Goal: Task Accomplishment & Management: Manage account settings

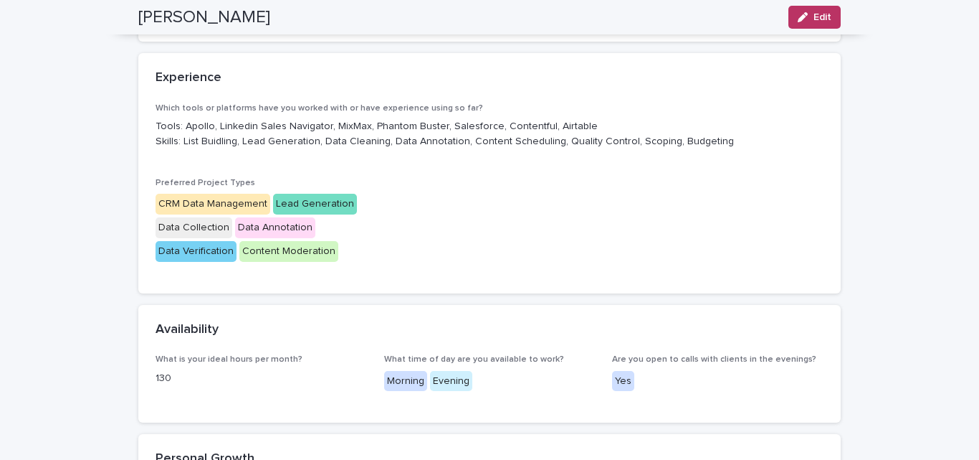
scroll to position [407, 0]
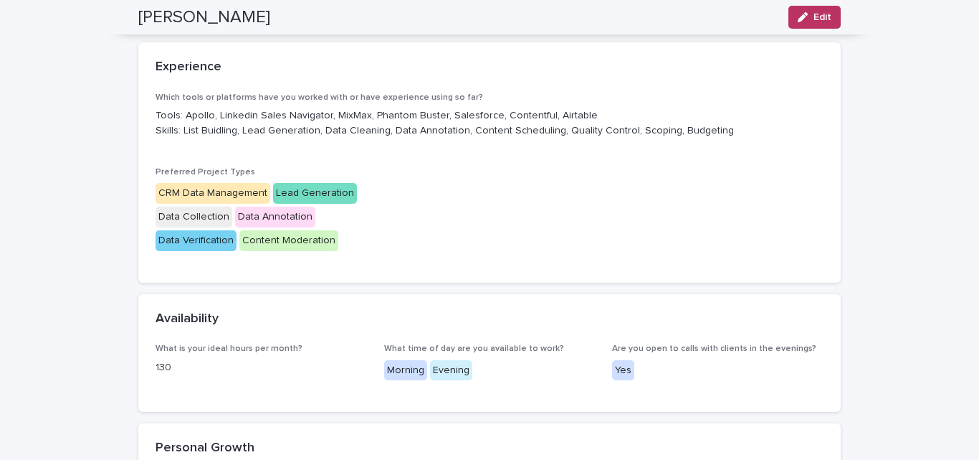
click at [409, 234] on div "Which tools or platforms have you worked with or have experience using so far? …" at bounding box center [490, 178] width 668 height 173
click at [814, 19] on span "Edit" at bounding box center [823, 17] width 18 height 10
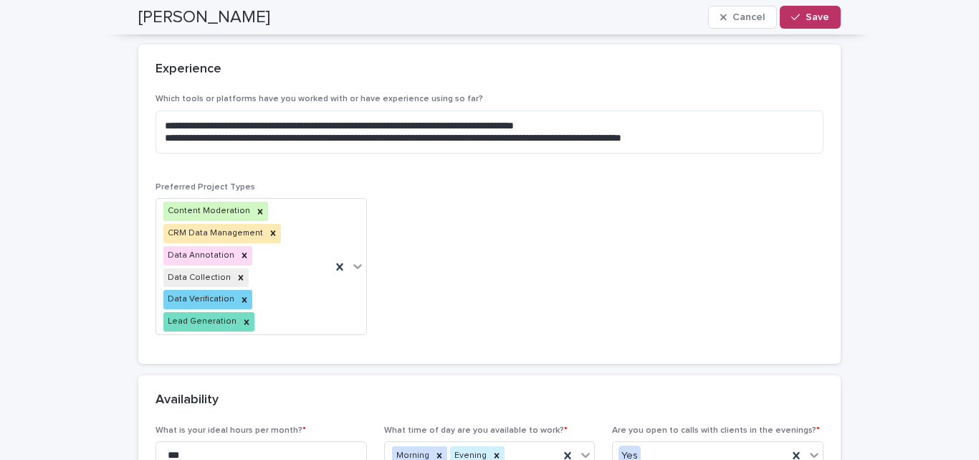
scroll to position [417, 0]
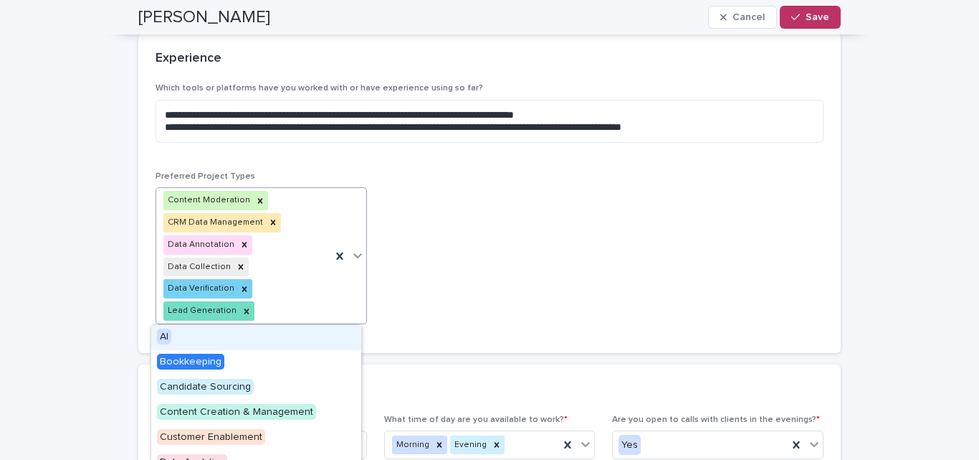
click at [281, 297] on div "Content Moderation CRM Data Management Data Annotation Data Collection Data Ver…" at bounding box center [243, 256] width 175 height 136
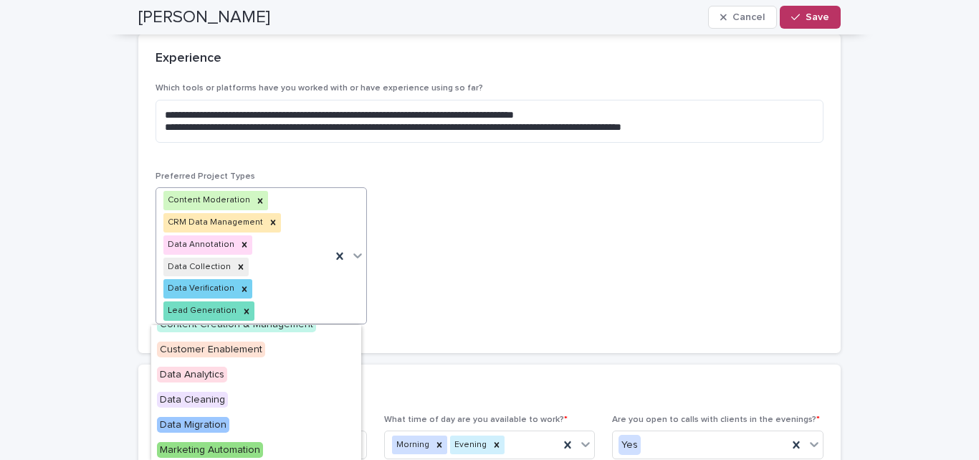
scroll to position [108, 0]
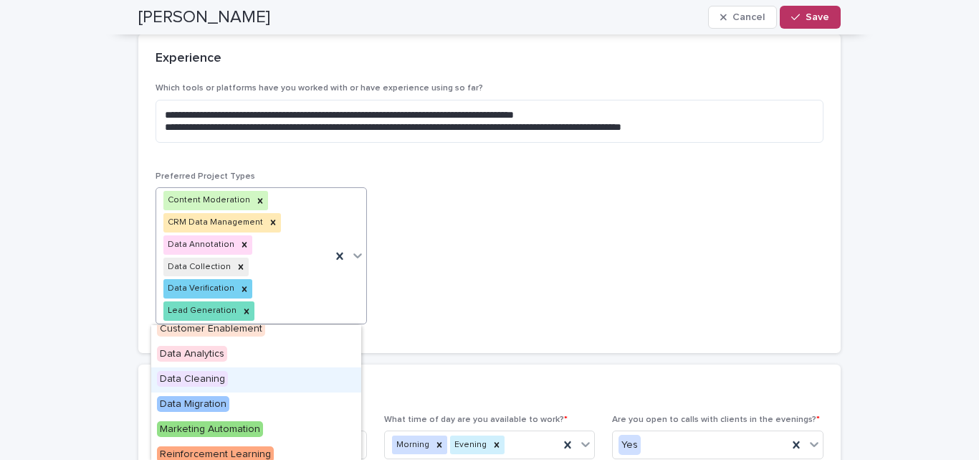
click at [293, 374] on div "Data Cleaning" at bounding box center [256, 379] width 210 height 25
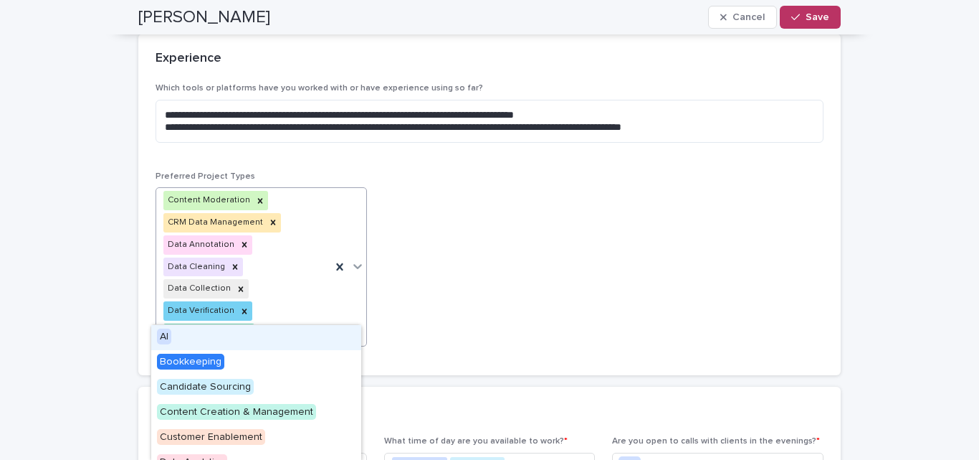
click at [297, 306] on div "Content Moderation CRM Data Management Data Annotation Data Cleaning Data Colle…" at bounding box center [243, 267] width 175 height 158
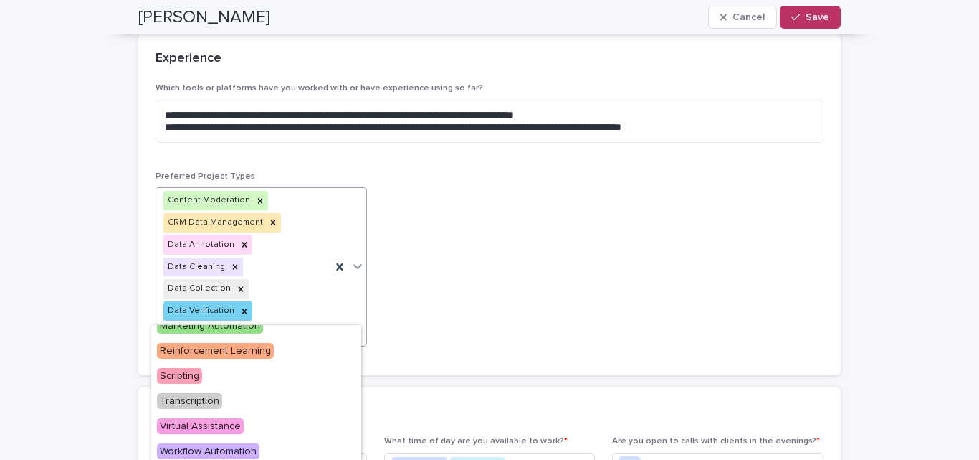
scroll to position [191, 0]
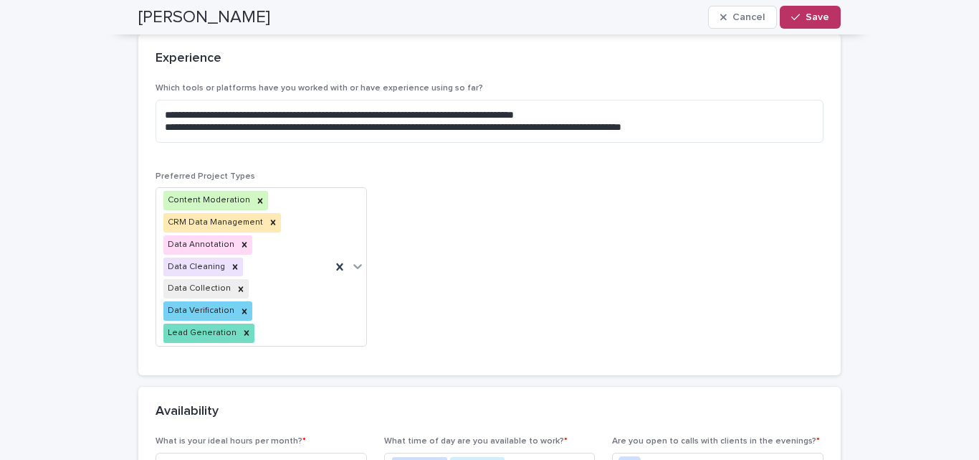
click at [496, 323] on div "**********" at bounding box center [490, 220] width 668 height 274
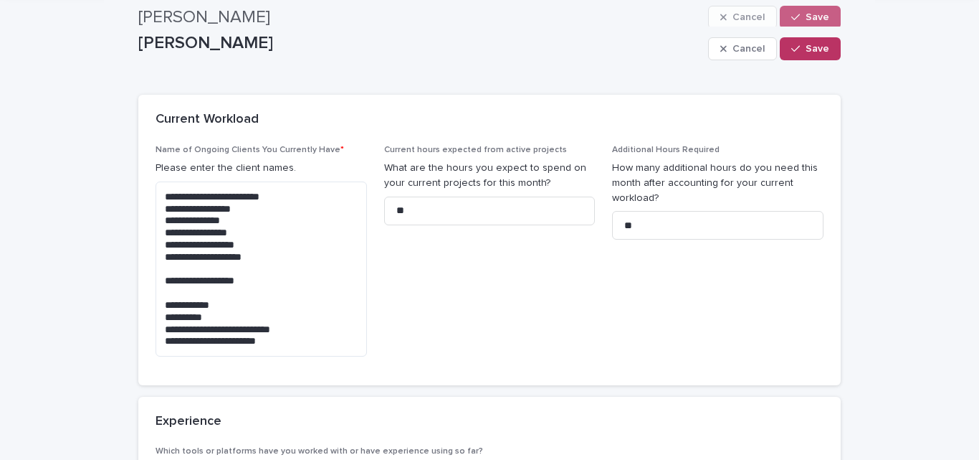
scroll to position [44, 0]
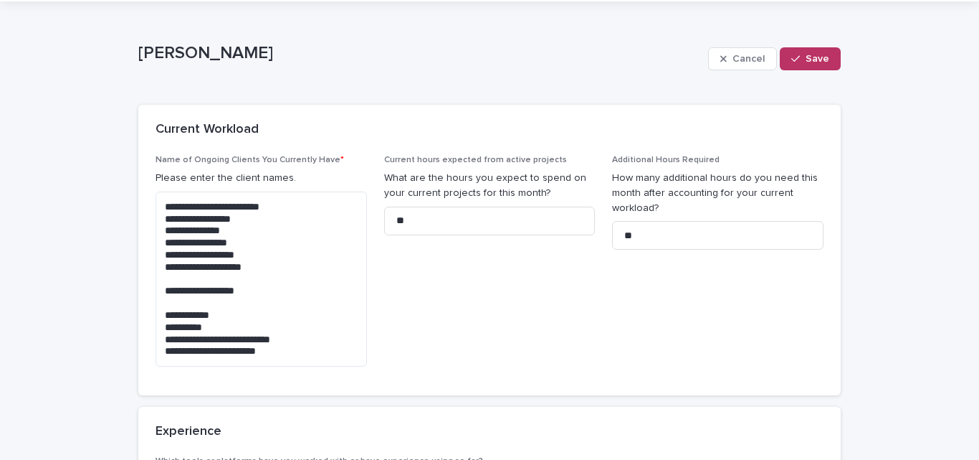
click at [798, 72] on div "Cancel Save" at bounding box center [774, 58] width 133 height 57
click at [804, 51] on button "Save" at bounding box center [810, 58] width 61 height 23
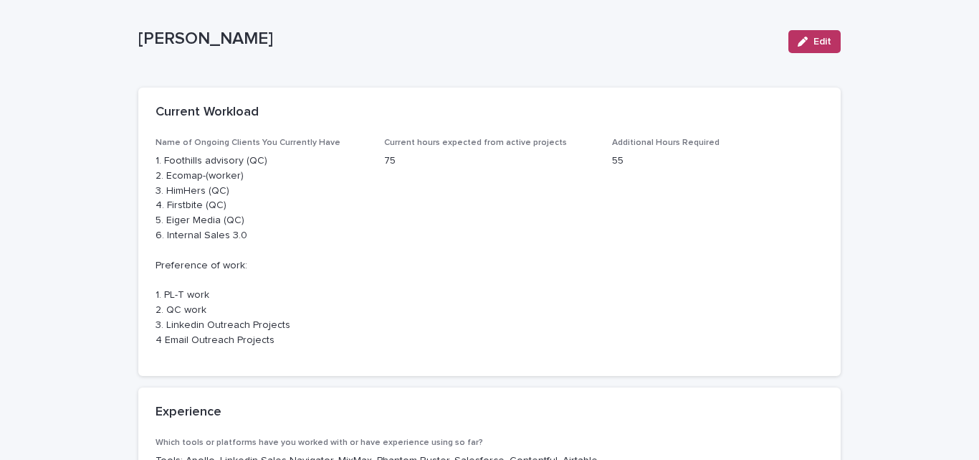
scroll to position [0, 0]
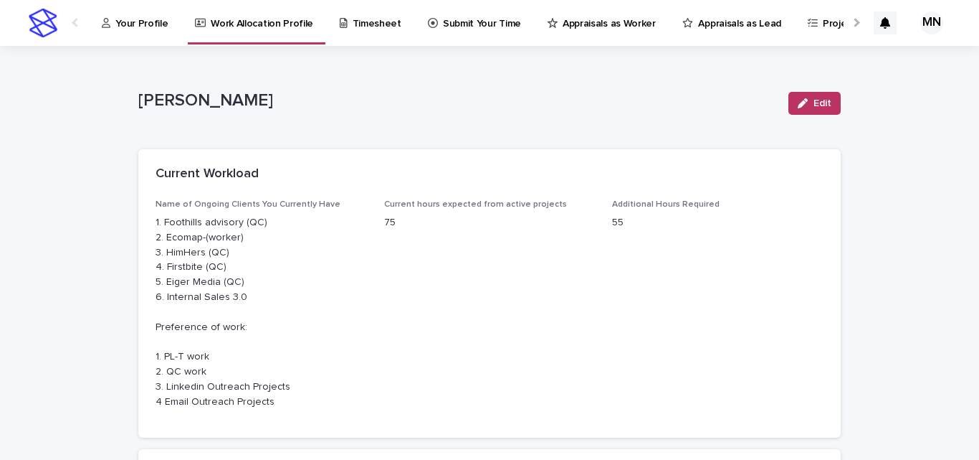
click at [698, 44] on link "Appraisals as Lead" at bounding box center [734, 22] width 107 height 44
click at [612, 32] on link "Appraisals as Worker" at bounding box center [604, 22] width 116 height 44
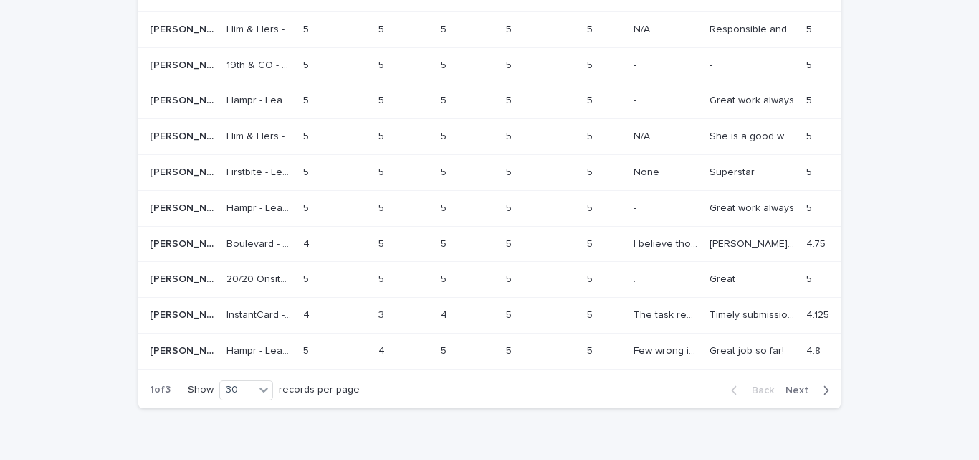
scroll to position [1110, 0]
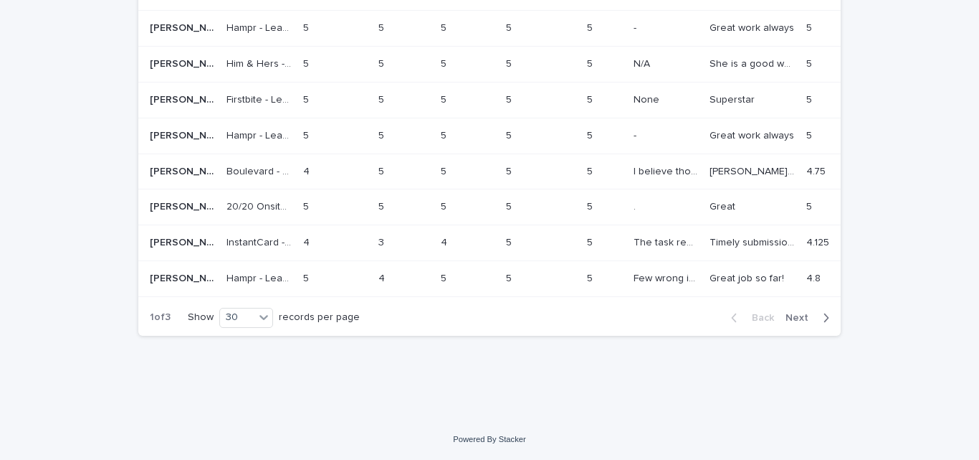
click at [797, 313] on span "Next" at bounding box center [802, 318] width 32 height 10
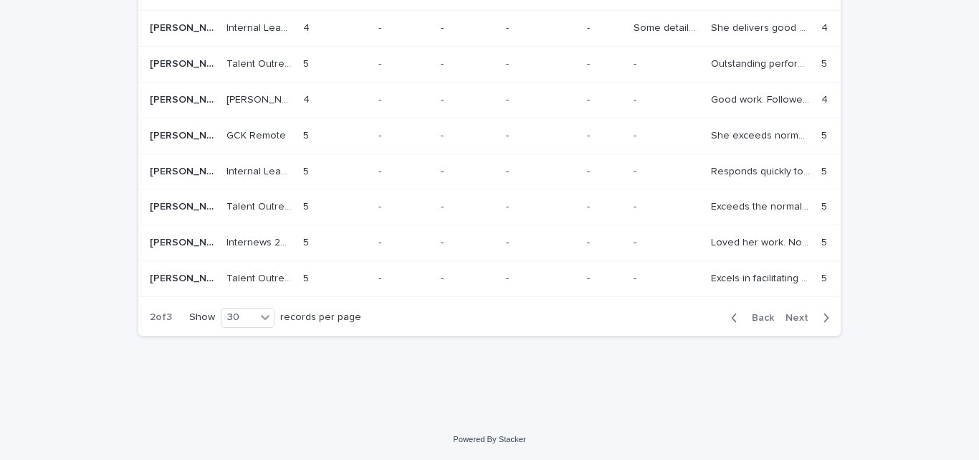
click at [797, 313] on span "Next" at bounding box center [802, 318] width 32 height 10
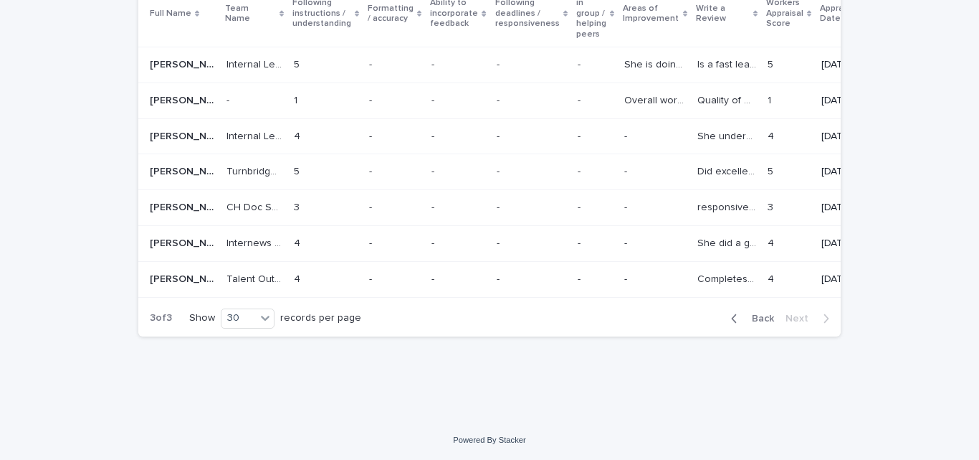
scroll to position [277, 0]
click at [765, 313] on span "Back" at bounding box center [759, 318] width 31 height 10
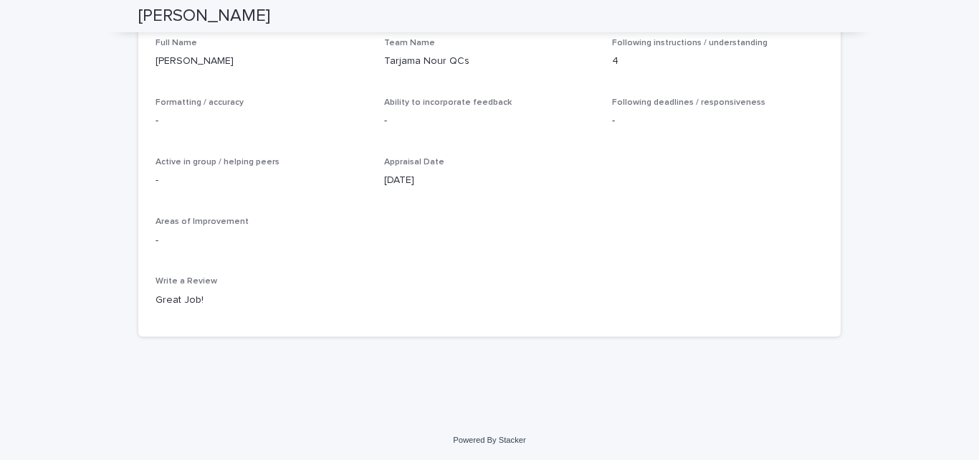
scroll to position [16, 0]
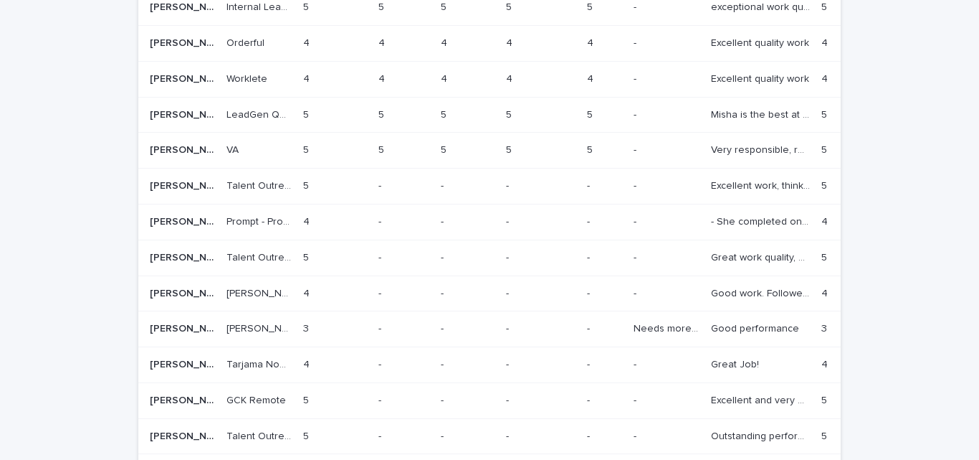
scroll to position [1110, 0]
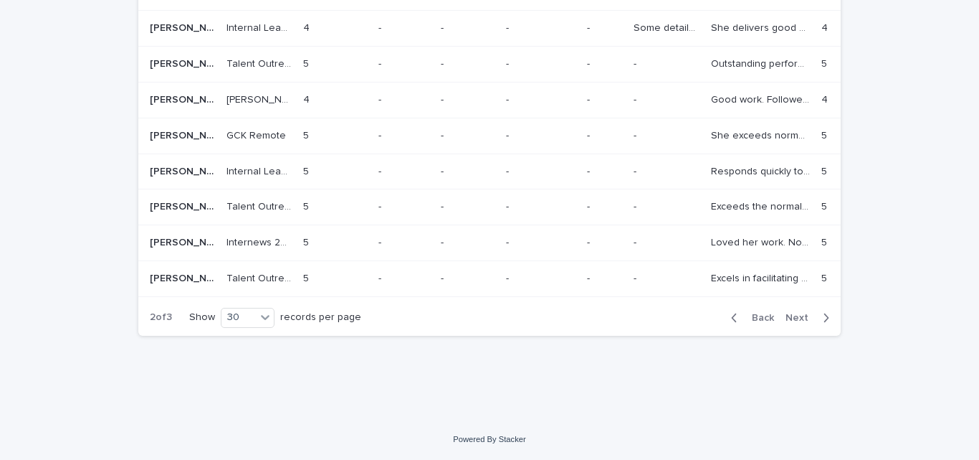
click at [749, 313] on span "Back" at bounding box center [759, 318] width 31 height 10
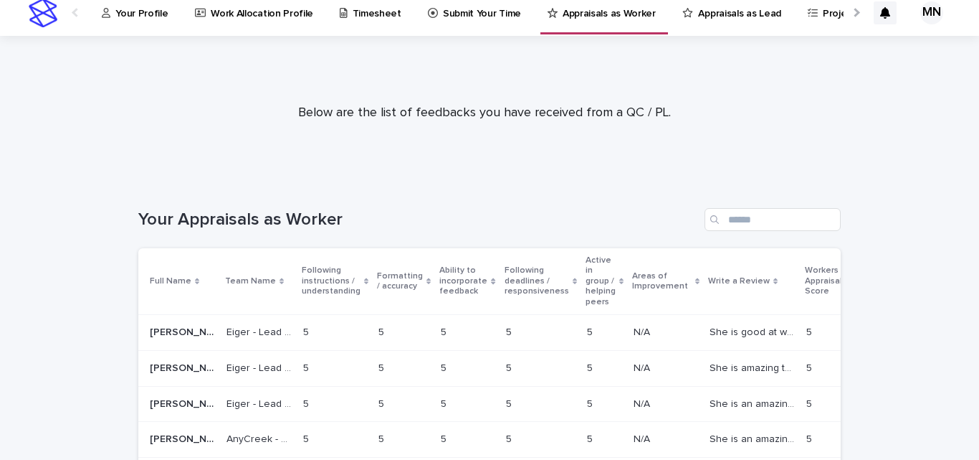
scroll to position [8, 0]
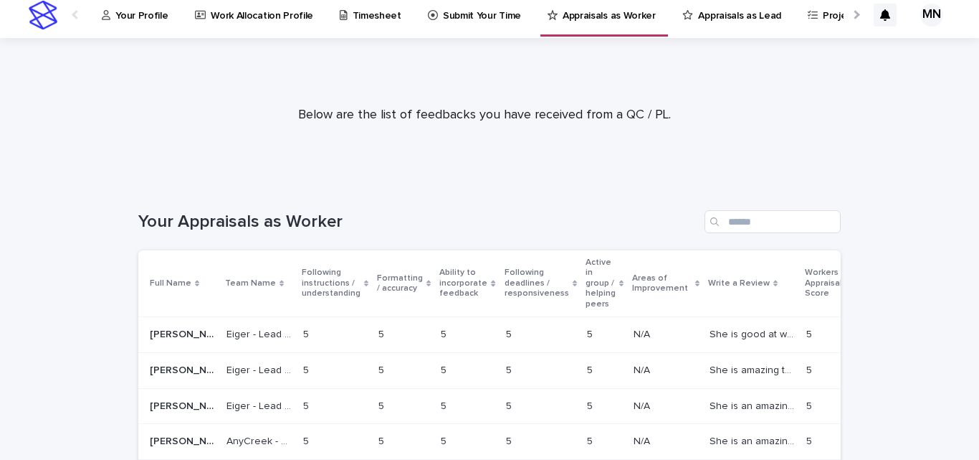
click at [730, 27] on link "Appraisals as Lead" at bounding box center [734, 14] width 107 height 44
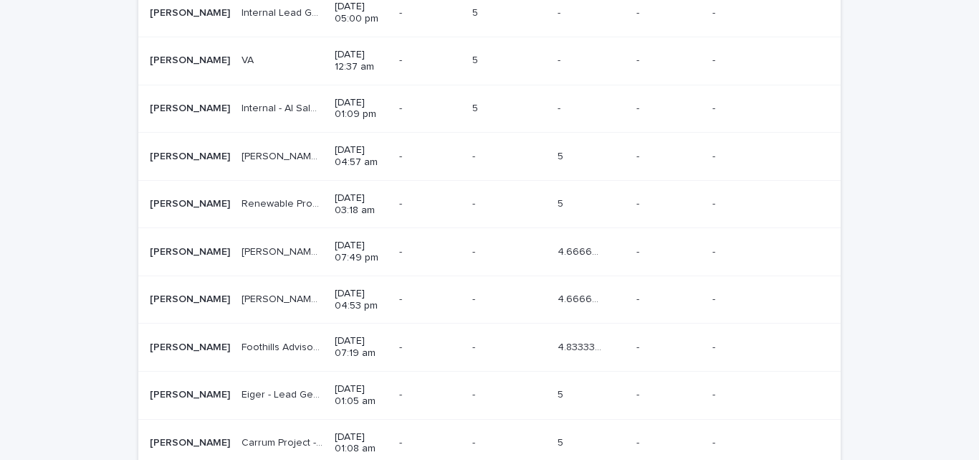
scroll to position [1429, 0]
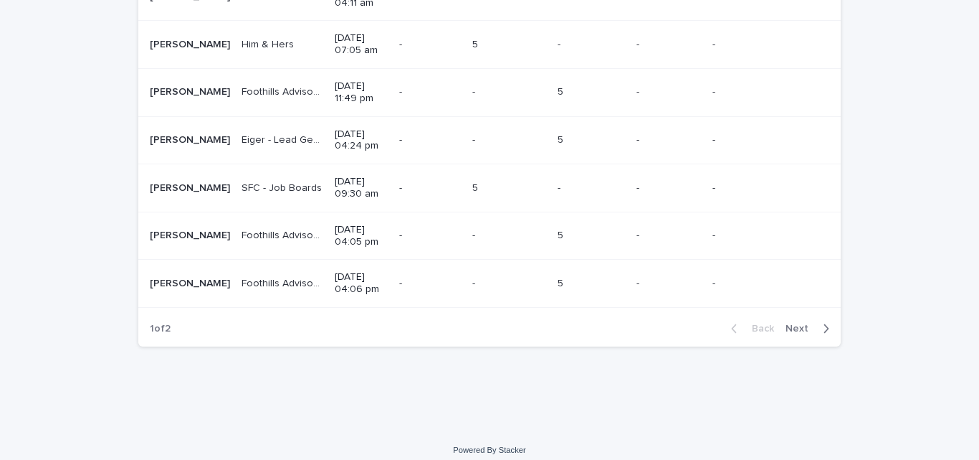
click at [796, 322] on button "Next" at bounding box center [810, 328] width 61 height 13
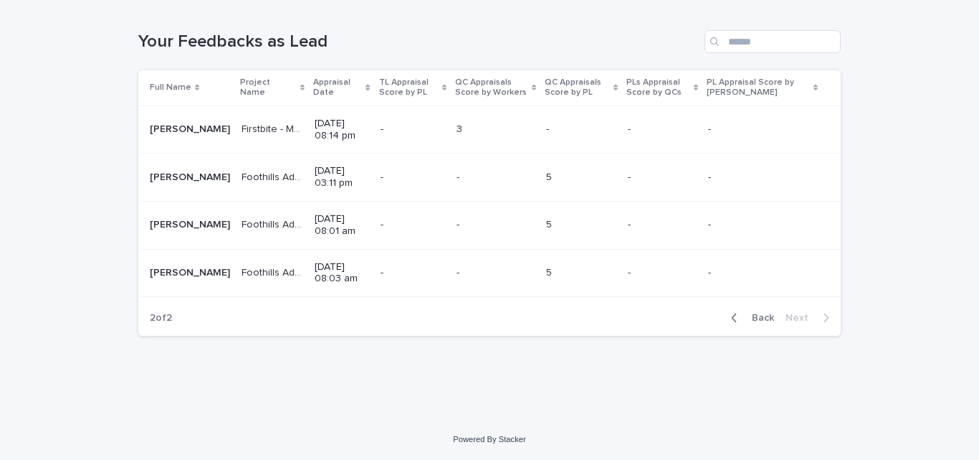
click at [508, 257] on td "- -" at bounding box center [496, 273] width 90 height 48
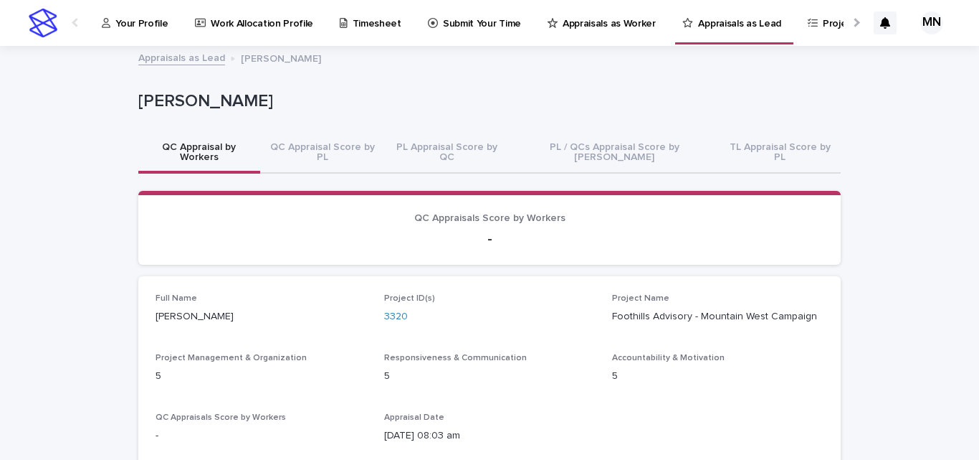
scroll to position [186, 0]
